Goal: Navigation & Orientation: Find specific page/section

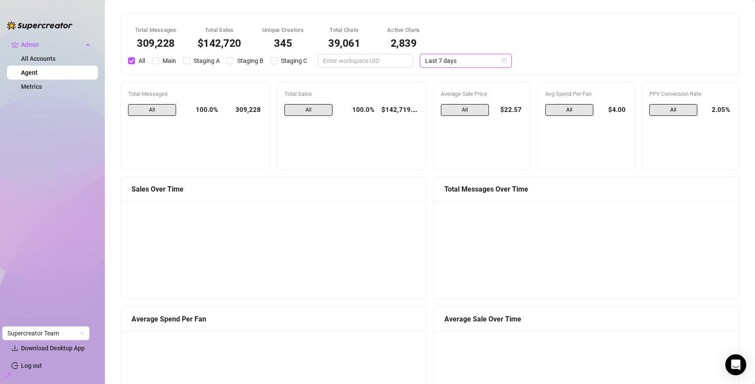
scroll to position [9, 0]
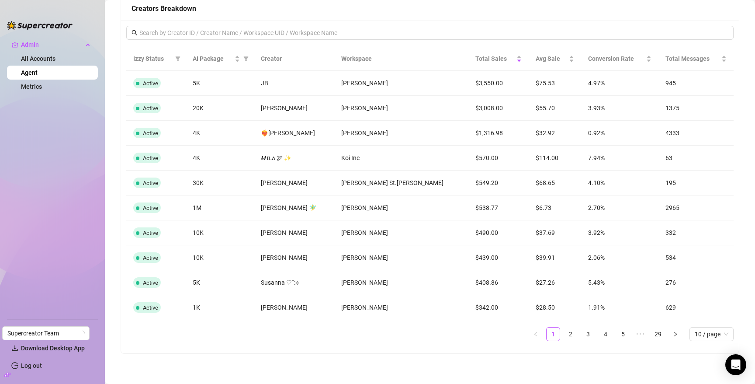
scroll to position [702, 0]
